Goal: Information Seeking & Learning: Learn about a topic

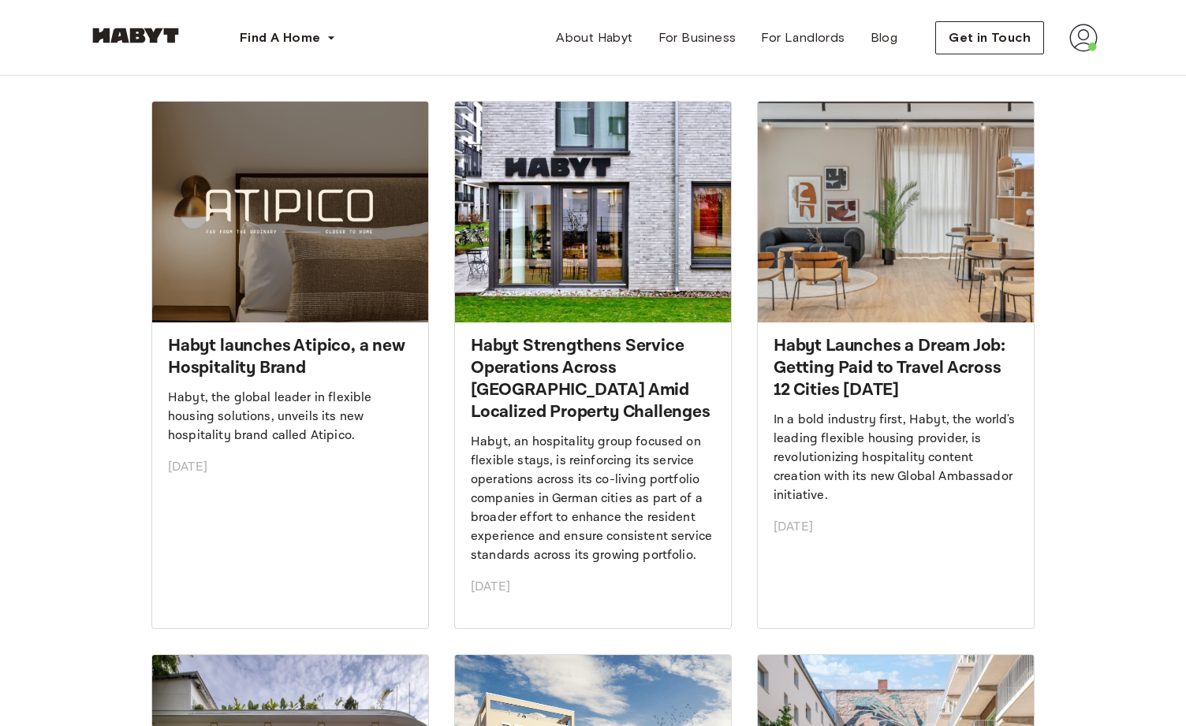
click at [324, 312] on img at bounding box center [290, 212] width 276 height 221
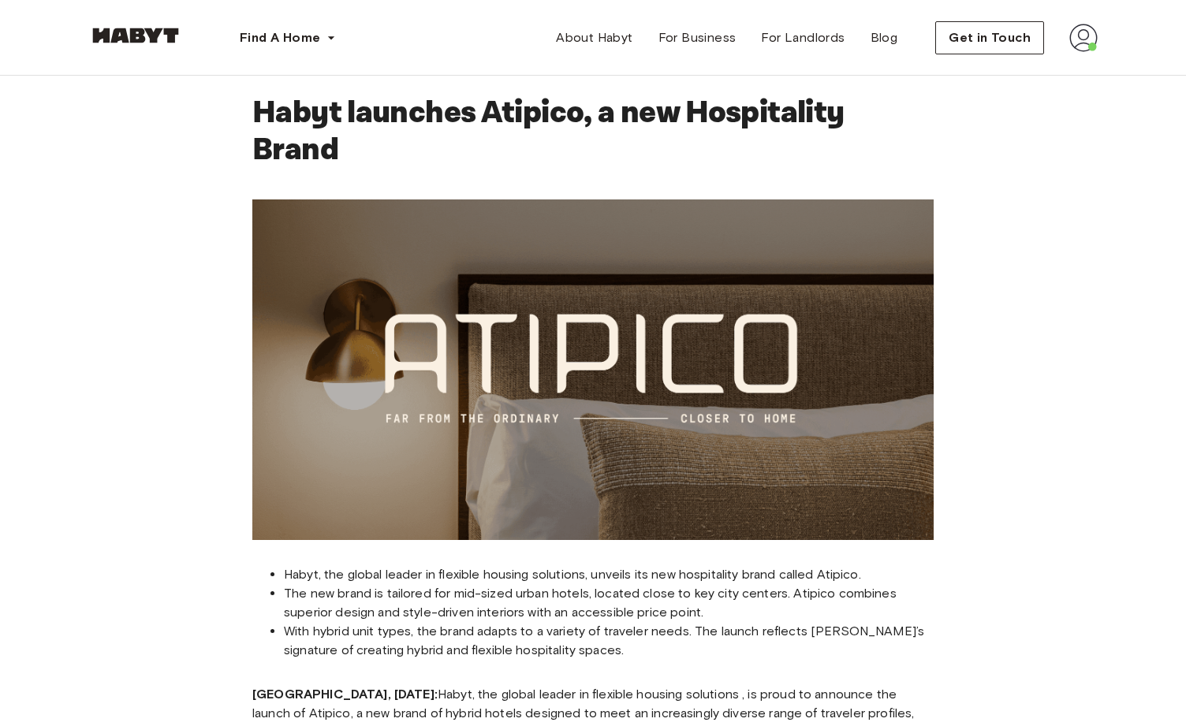
scroll to position [13, 0]
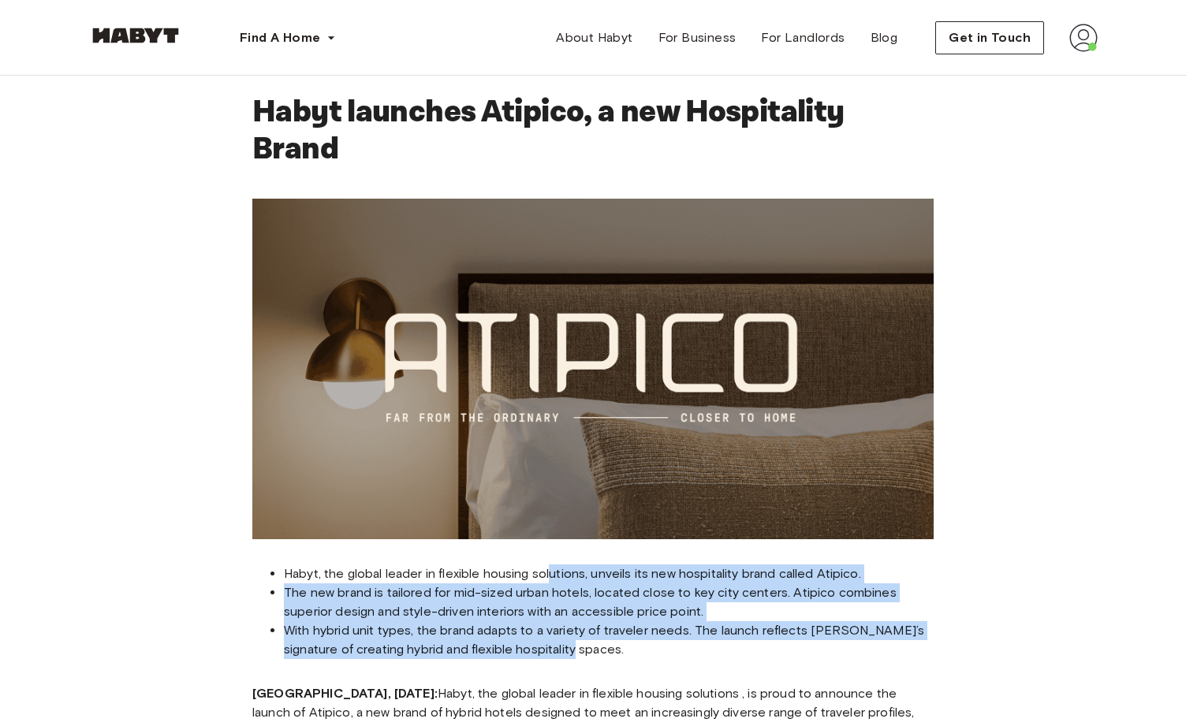
drag, startPoint x: 551, startPoint y: 566, endPoint x: 675, endPoint y: 644, distance: 146.7
click at [675, 644] on ul "Habyt, the global leader in flexible housing solutions, unveils its new hospita…" at bounding box center [592, 612] width 681 height 95
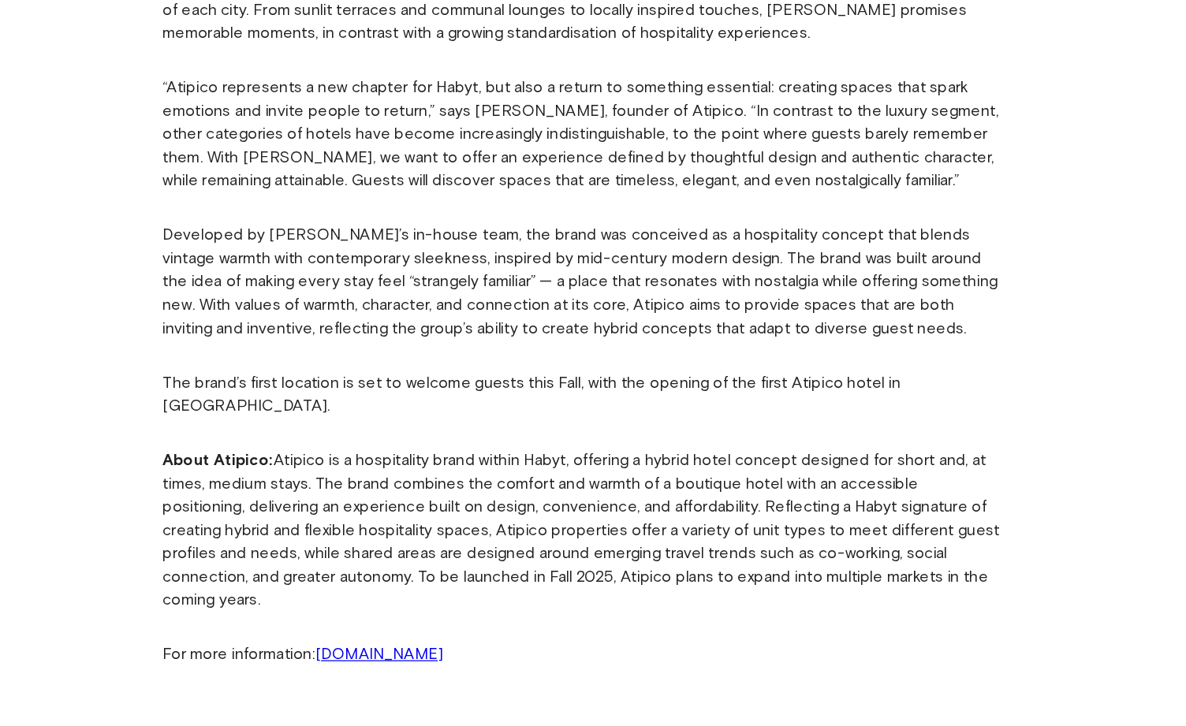
scroll to position [750, 0]
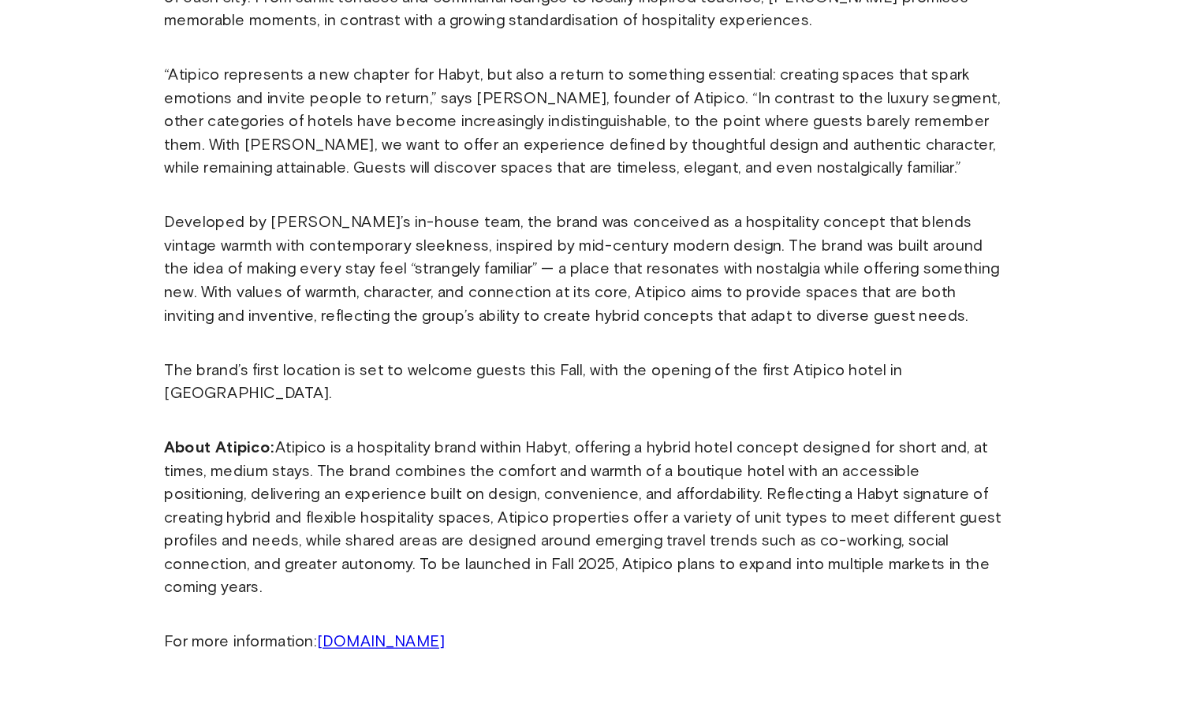
click at [450, 650] on link "[DOMAIN_NAME]" at bounding box center [428, 657] width 104 height 15
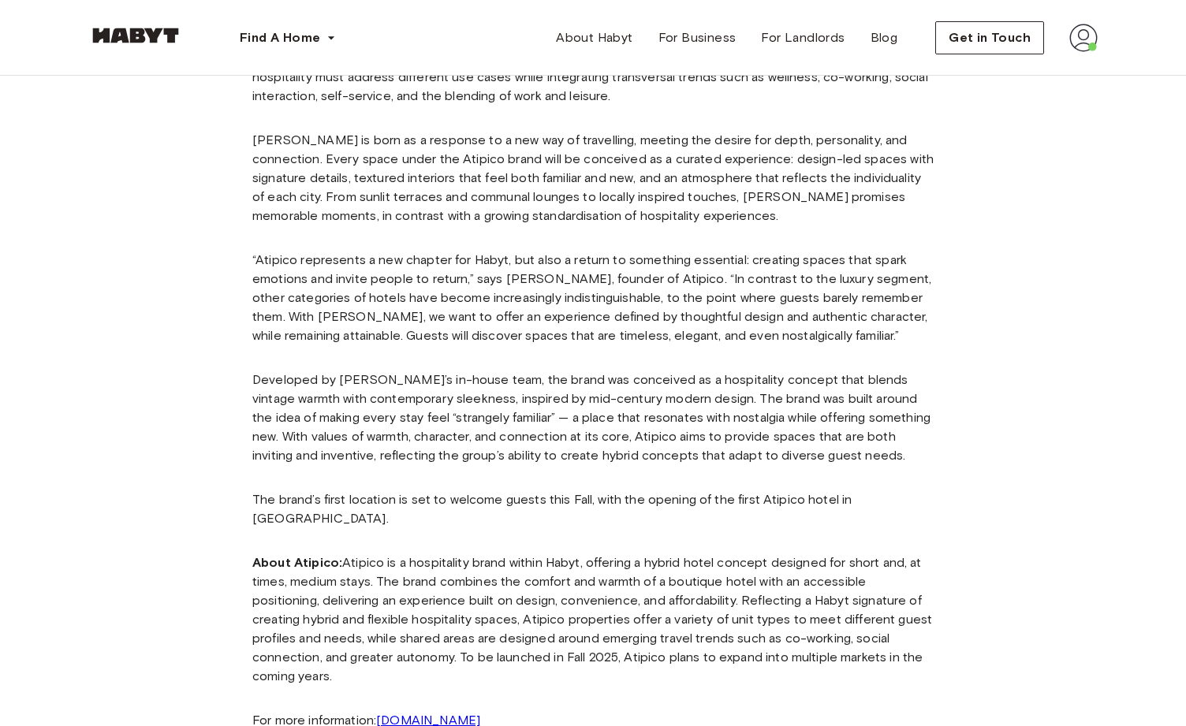
scroll to position [681, 0]
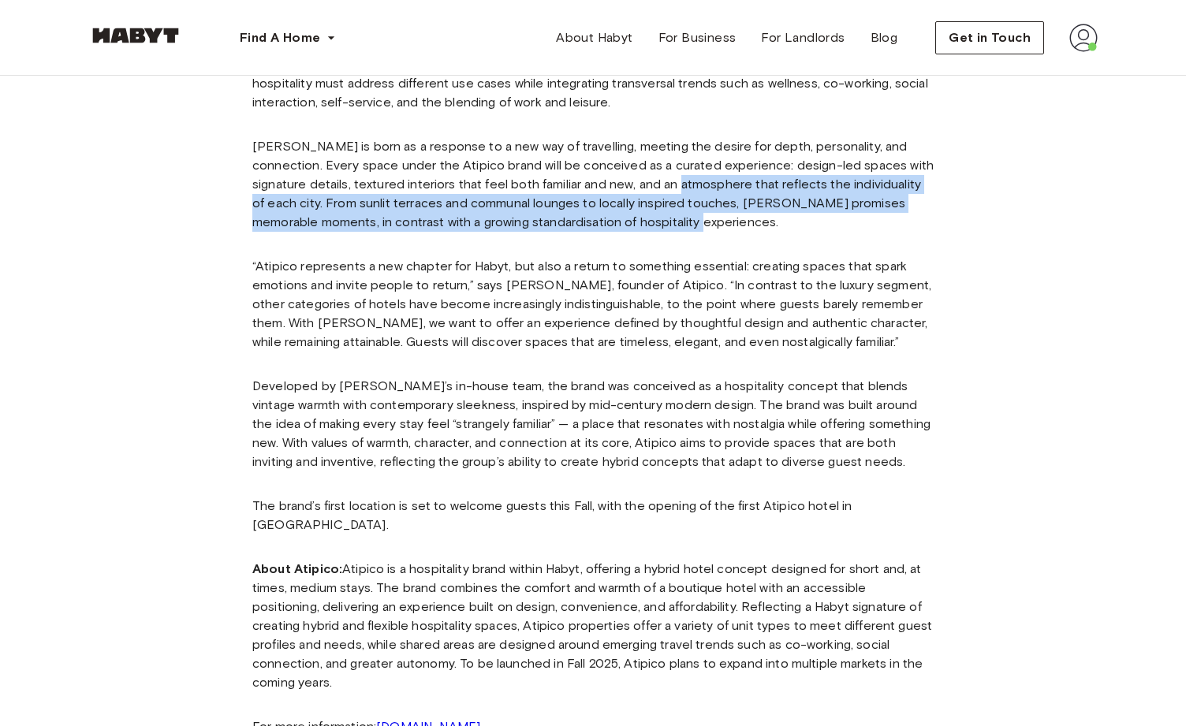
drag, startPoint x: 666, startPoint y: 182, endPoint x: 641, endPoint y: 218, distance: 43.8
click at [641, 218] on p "[PERSON_NAME] is born as a response to a new way of travelling, meeting the des…" at bounding box center [592, 184] width 681 height 95
click at [615, 283] on p "“Atipico represents a new chapter for Habyt, but also a return to something ess…" at bounding box center [592, 304] width 681 height 95
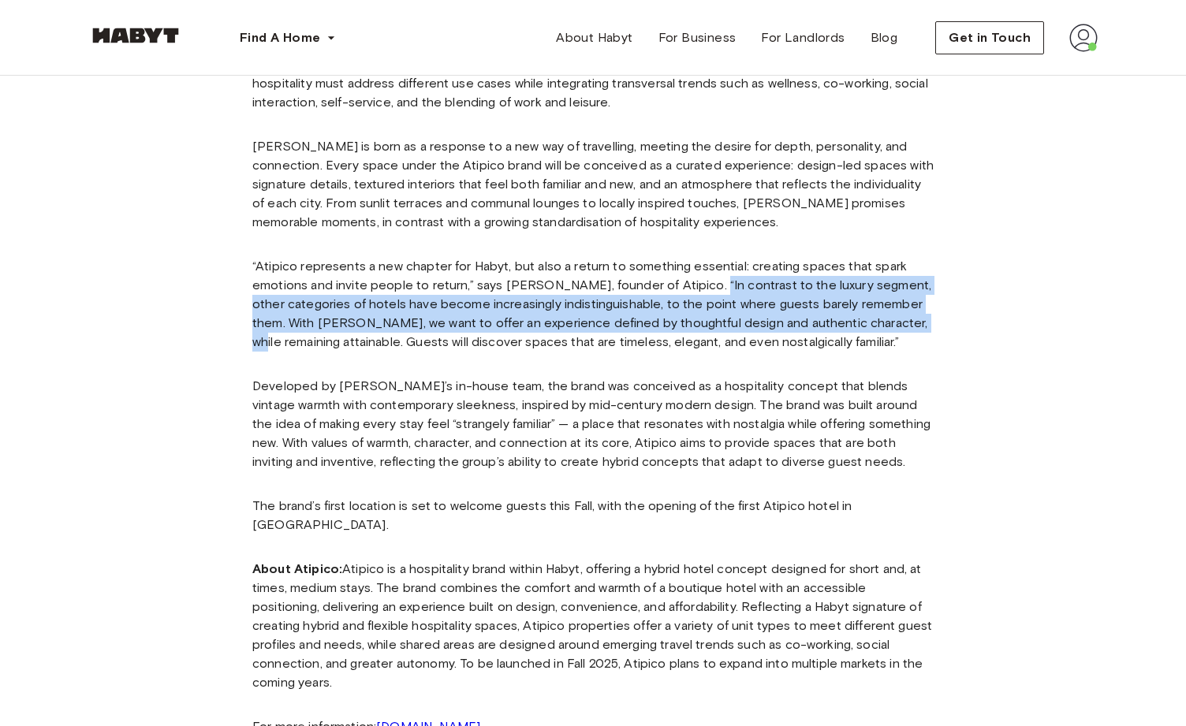
drag, startPoint x: 704, startPoint y: 286, endPoint x: 887, endPoint y: 321, distance: 187.0
click at [887, 321] on p "“Atipico represents a new chapter for Habyt, but also a return to something ess…" at bounding box center [592, 304] width 681 height 95
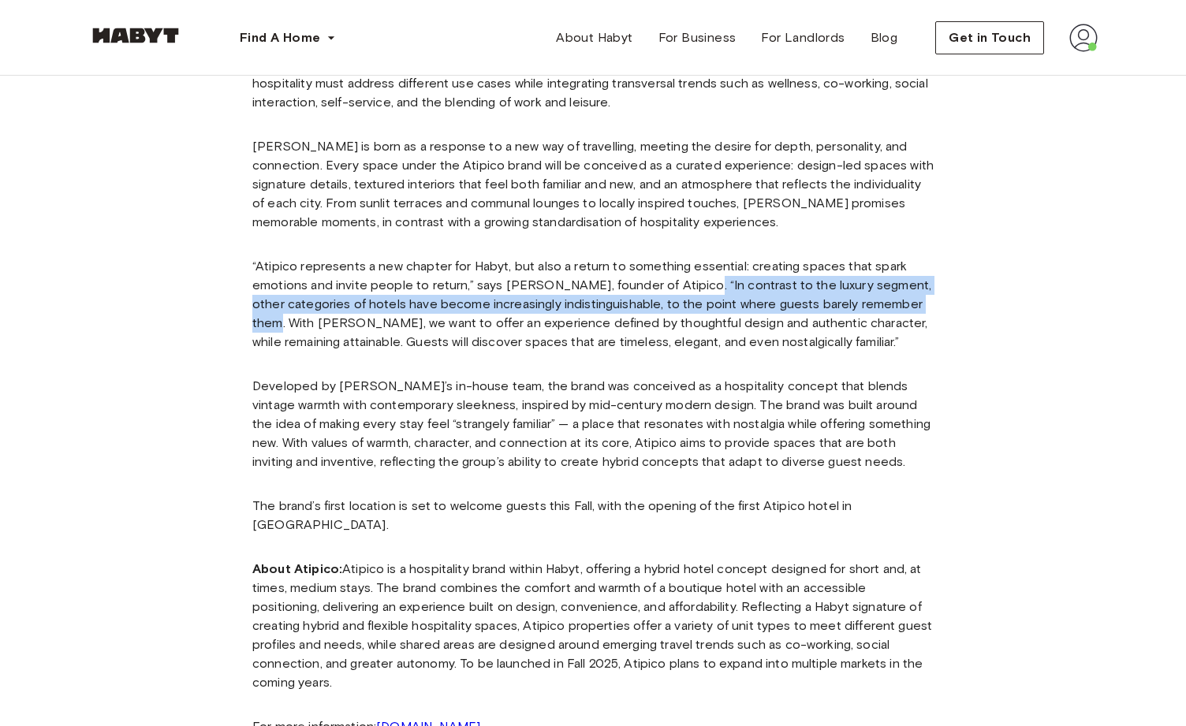
drag, startPoint x: 696, startPoint y: 286, endPoint x: 918, endPoint y: 310, distance: 223.7
click at [918, 310] on p "“Atipico represents a new chapter for Habyt, but also a return to something ess…" at bounding box center [592, 304] width 681 height 95
copy p "“In contrast to the luxury segment, other categories of hotels have become incr…"
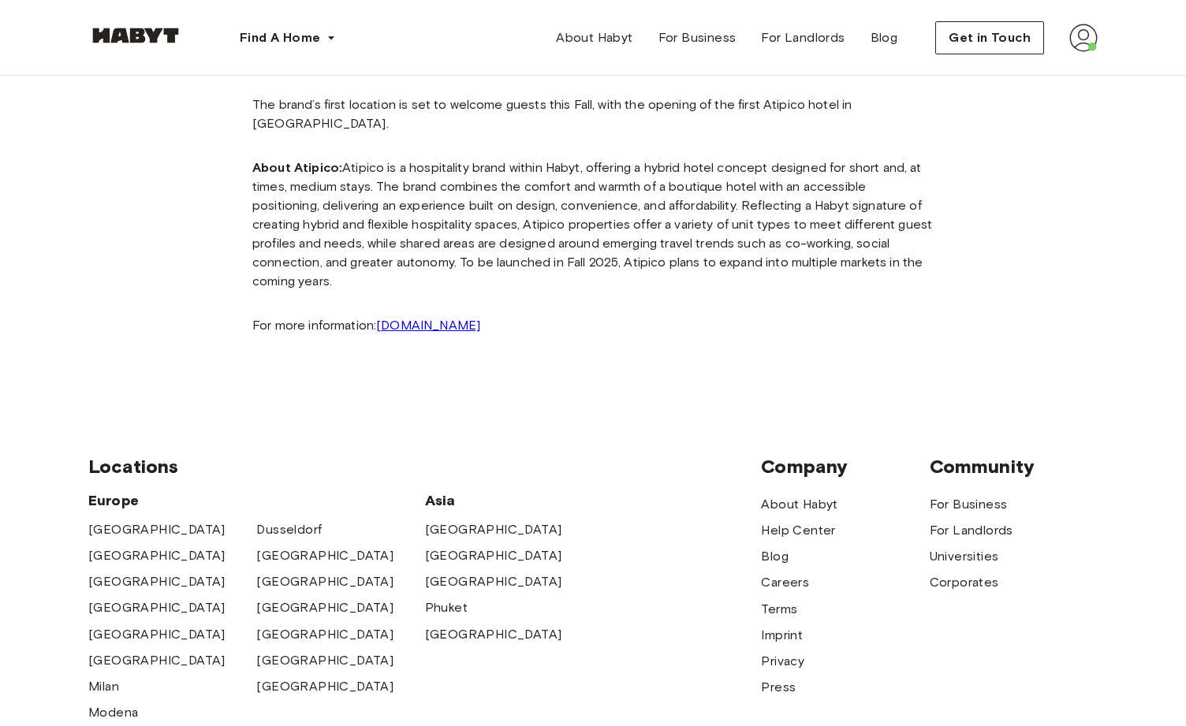
scroll to position [1117, 0]
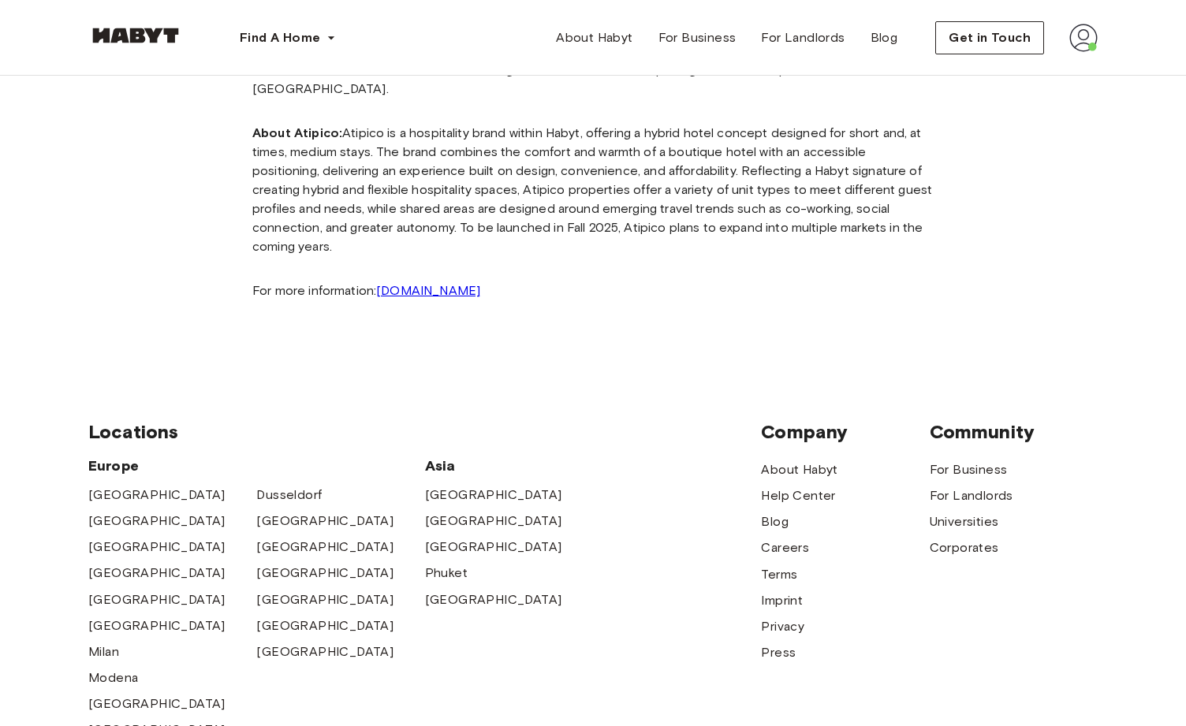
click at [416, 283] on link "[DOMAIN_NAME]" at bounding box center [428, 290] width 104 height 15
